Goal: Navigation & Orientation: Find specific page/section

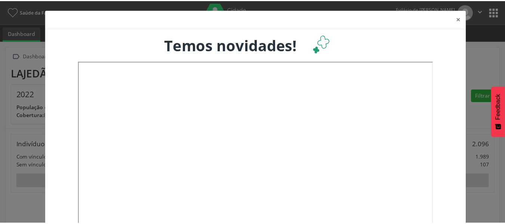
scroll to position [124, 167]
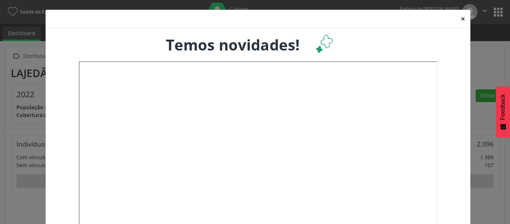
click at [460, 21] on button "×" at bounding box center [463, 19] width 15 height 18
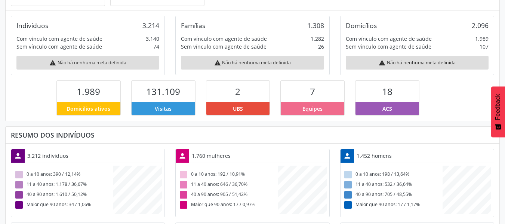
scroll to position [1, 0]
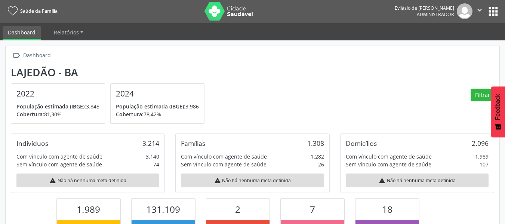
click at [490, 14] on button "apps" at bounding box center [492, 11] width 13 height 13
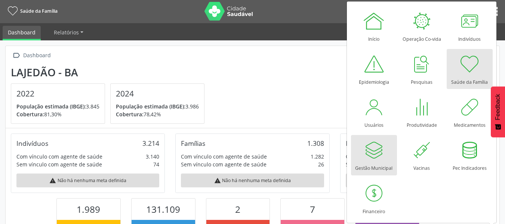
click at [373, 150] on div at bounding box center [373, 150] width 22 height 22
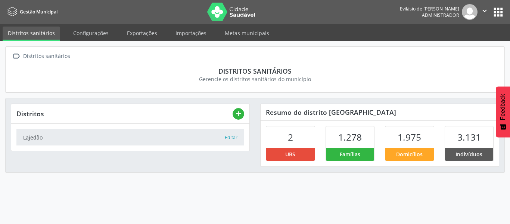
click at [501, 15] on button "apps" at bounding box center [498, 12] width 13 height 13
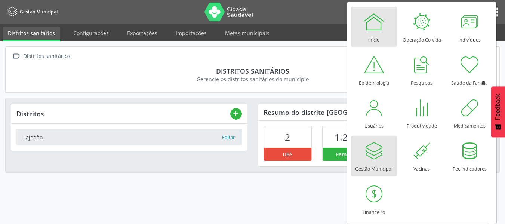
click at [375, 34] on div "Início" at bounding box center [373, 38] width 11 height 10
